Goal: Transaction & Acquisition: Obtain resource

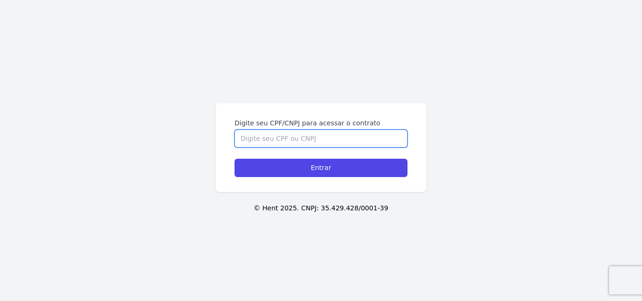
click at [312, 143] on input "Digite seu CPF/CNPJ para acessar o contrato" at bounding box center [320, 139] width 173 height 18
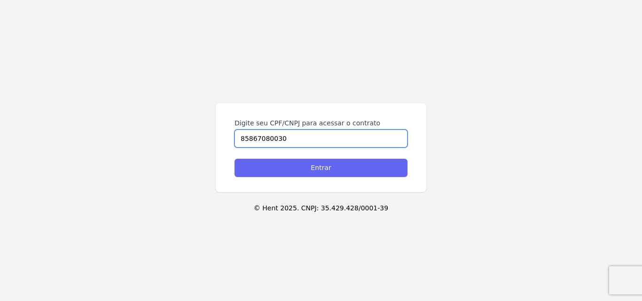
type input "85867080030"
click at [321, 170] on input "Entrar" at bounding box center [320, 168] width 173 height 18
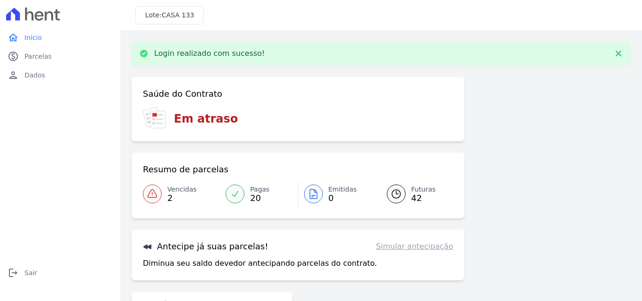
click at [168, 191] on span "Vencidas" at bounding box center [181, 190] width 29 height 10
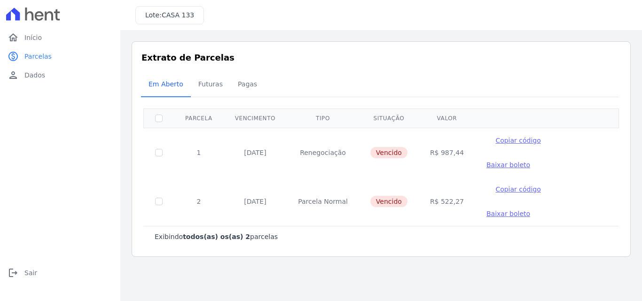
click at [530, 161] on span "Baixar boleto" at bounding box center [508, 165] width 44 height 8
click at [530, 210] on span "Baixar boleto" at bounding box center [508, 214] width 44 height 8
click at [30, 274] on span "Sair" at bounding box center [30, 272] width 13 height 9
